Goal: Browse casually

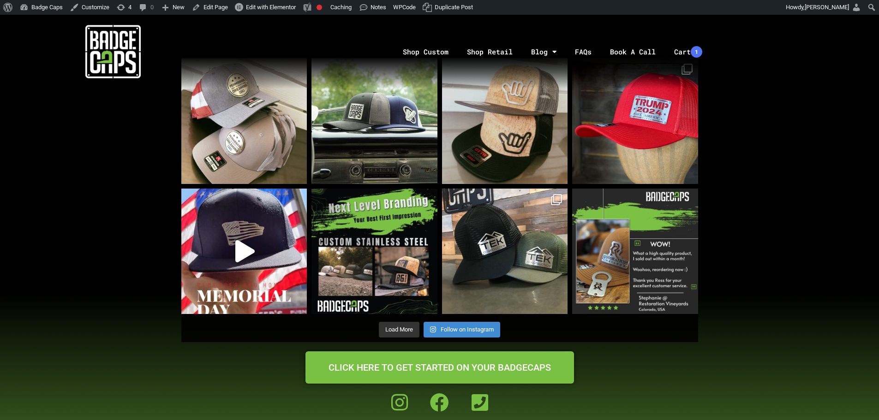
scroll to position [830, 0]
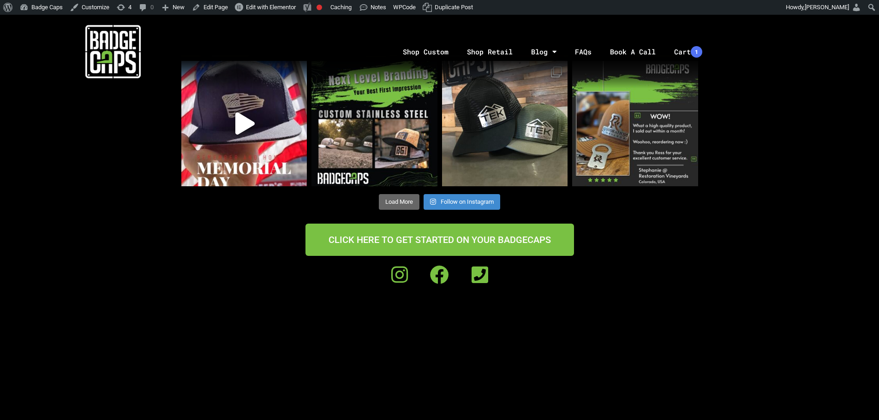
click at [404, 199] on span "Load More" at bounding box center [399, 201] width 28 height 7
